Goal: Navigation & Orientation: Find specific page/section

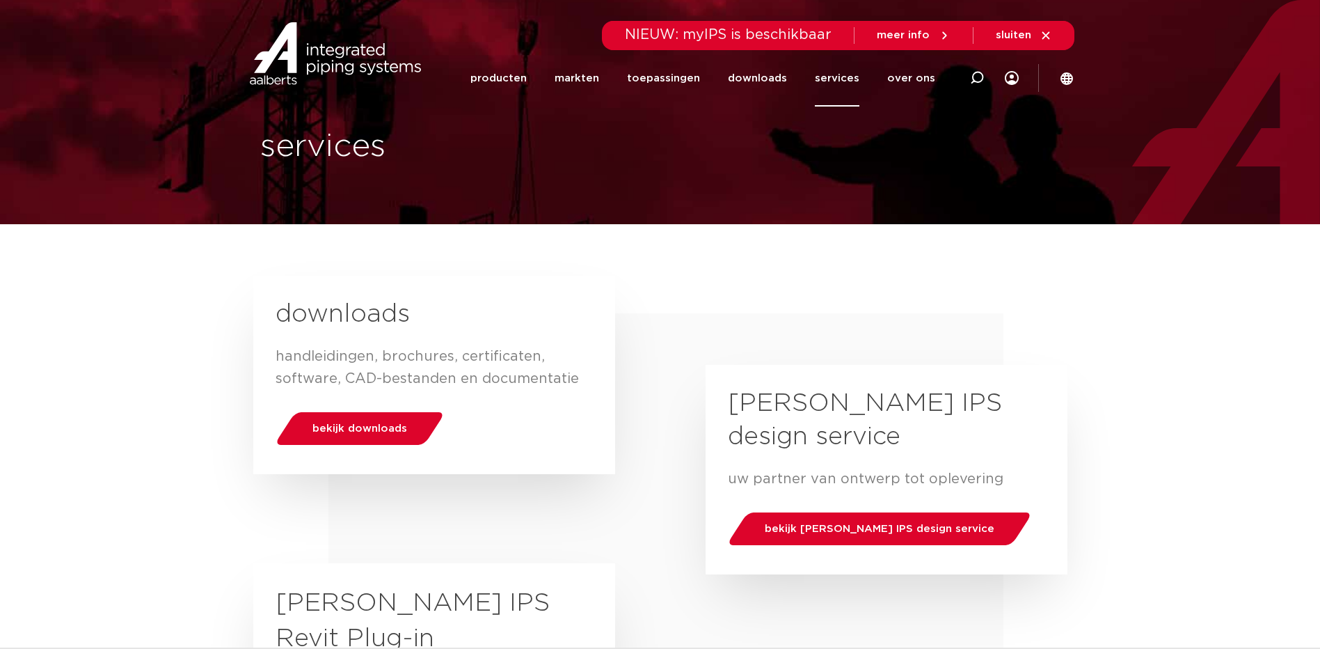
click at [835, 77] on link "services" at bounding box center [837, 78] width 45 height 56
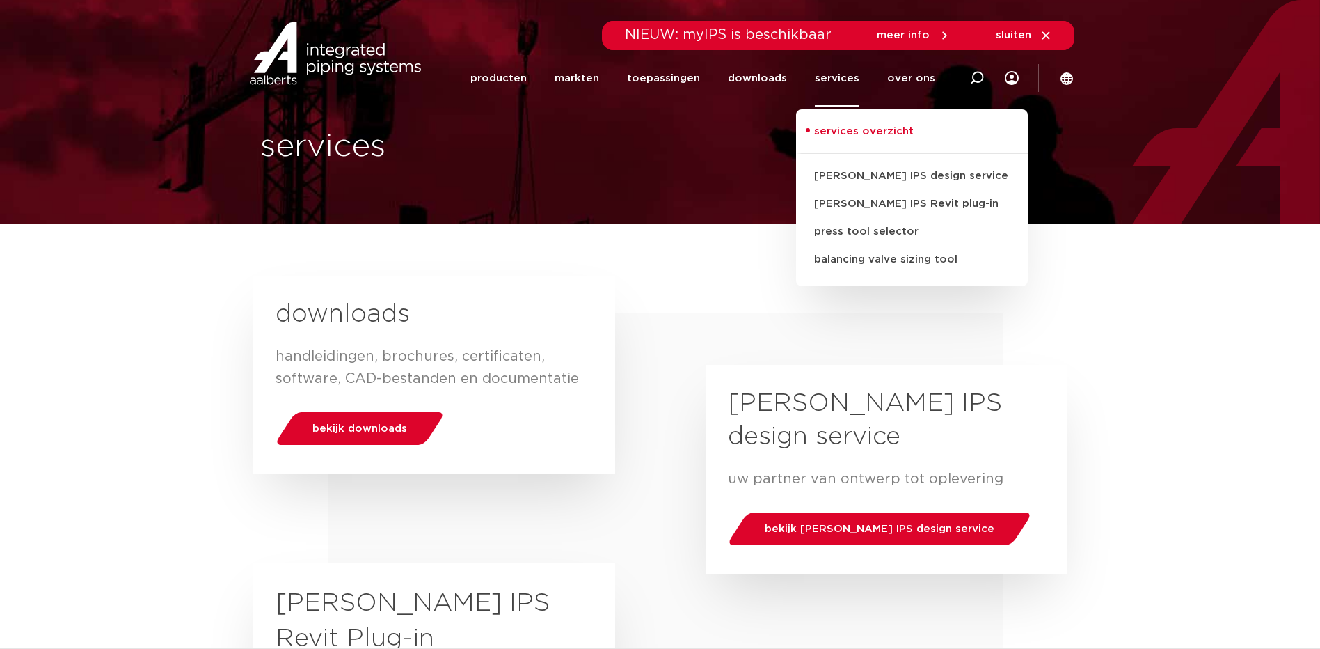
click at [841, 133] on link "services overzicht" at bounding box center [912, 138] width 232 height 31
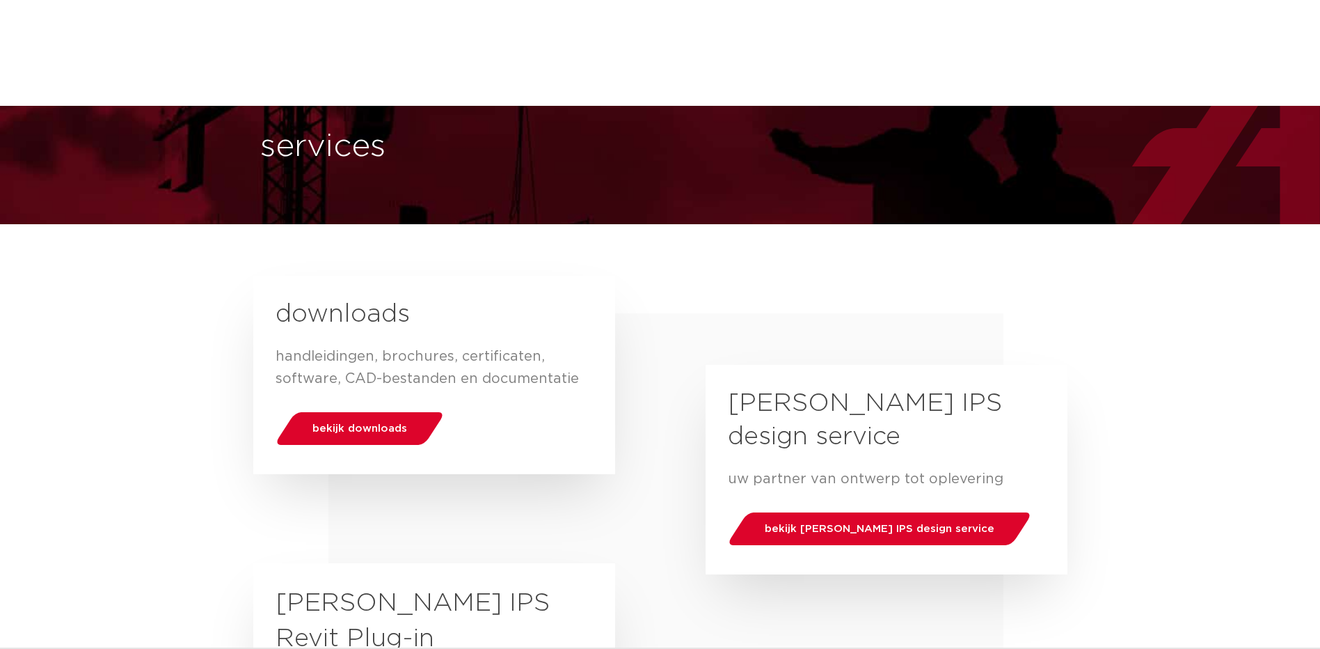
click at [353, 40] on img at bounding box center [335, 53] width 178 height 63
